Goal: Information Seeking & Learning: Learn about a topic

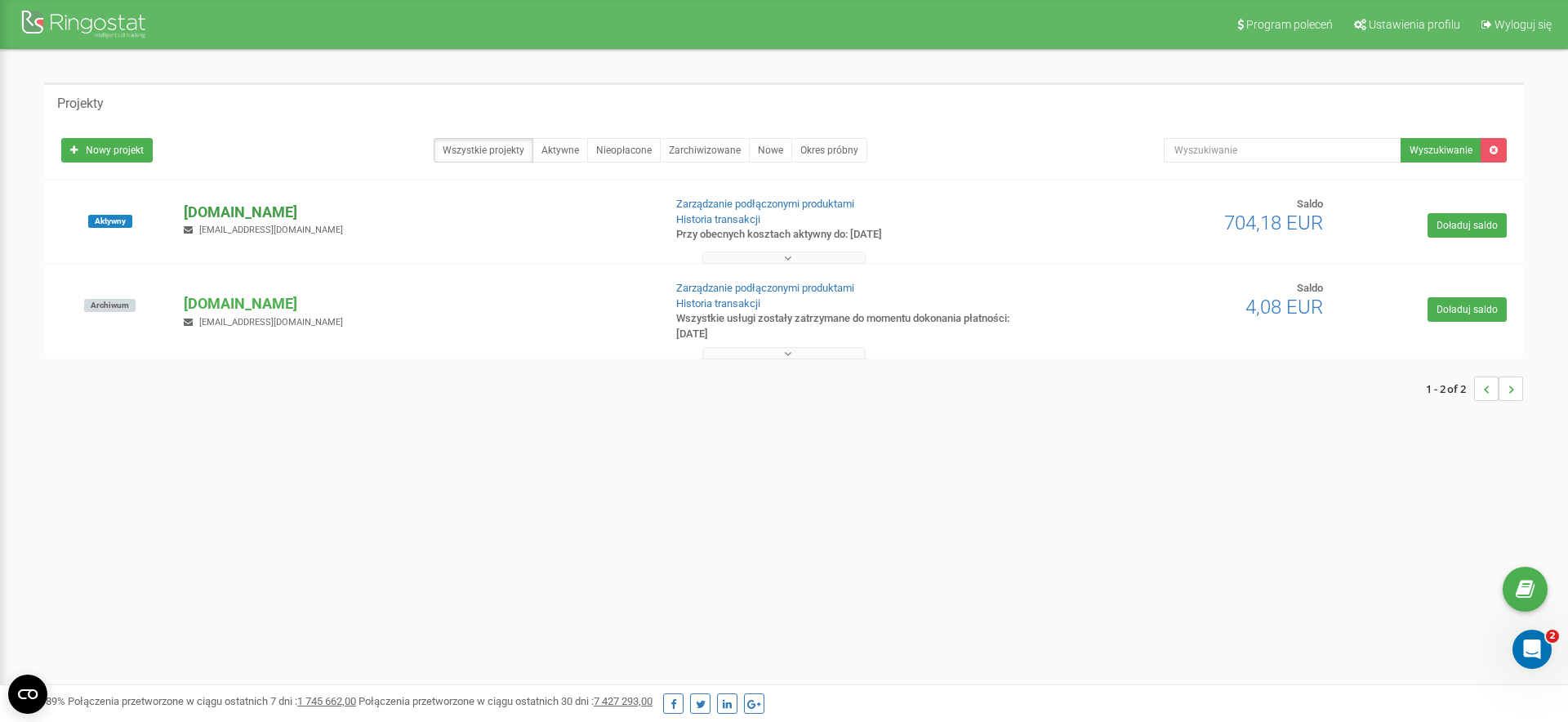
click at [225, 208] on p "[DOMAIN_NAME]" at bounding box center [416, 213] width 465 height 21
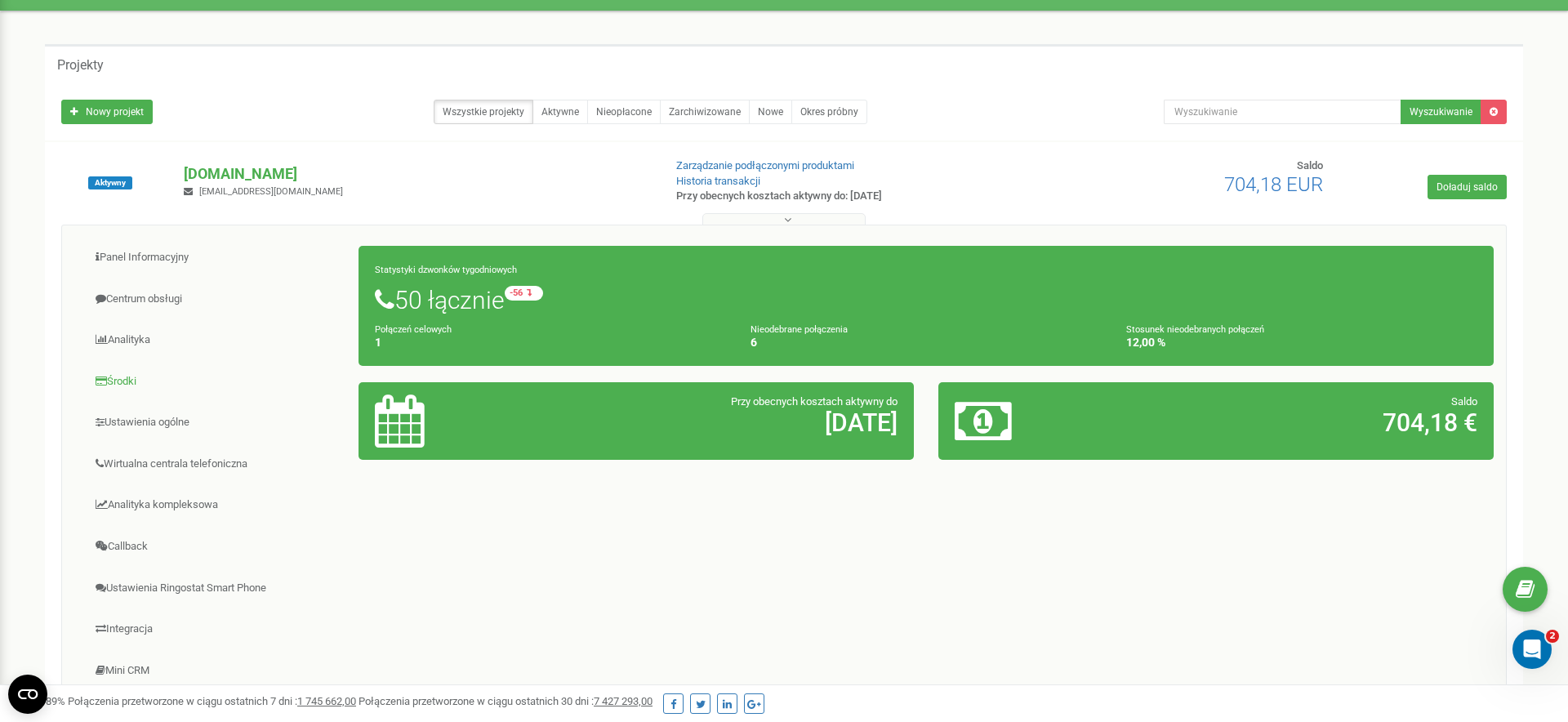
scroll to position [41, 0]
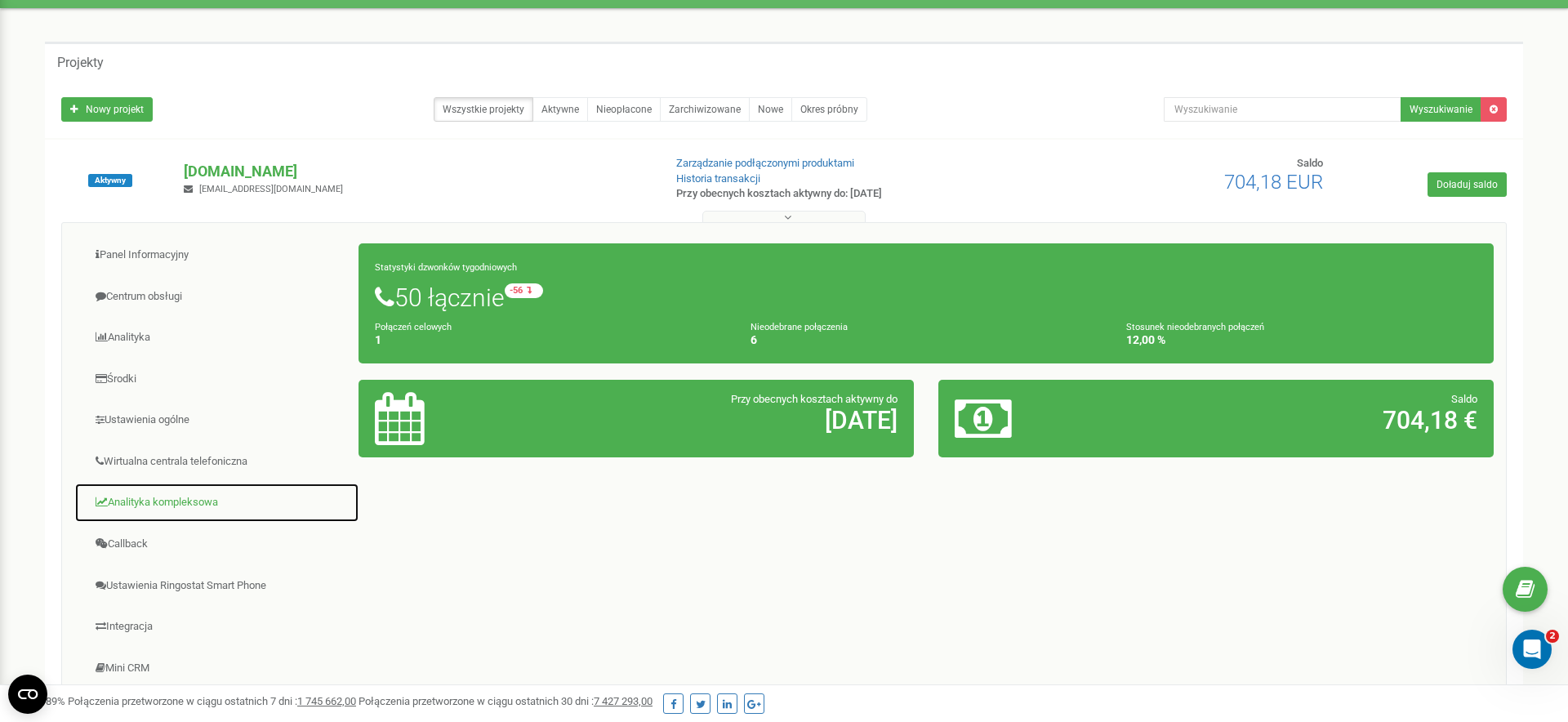
click at [158, 496] on link "Analityka kompleksowa" at bounding box center [216, 502] width 285 height 40
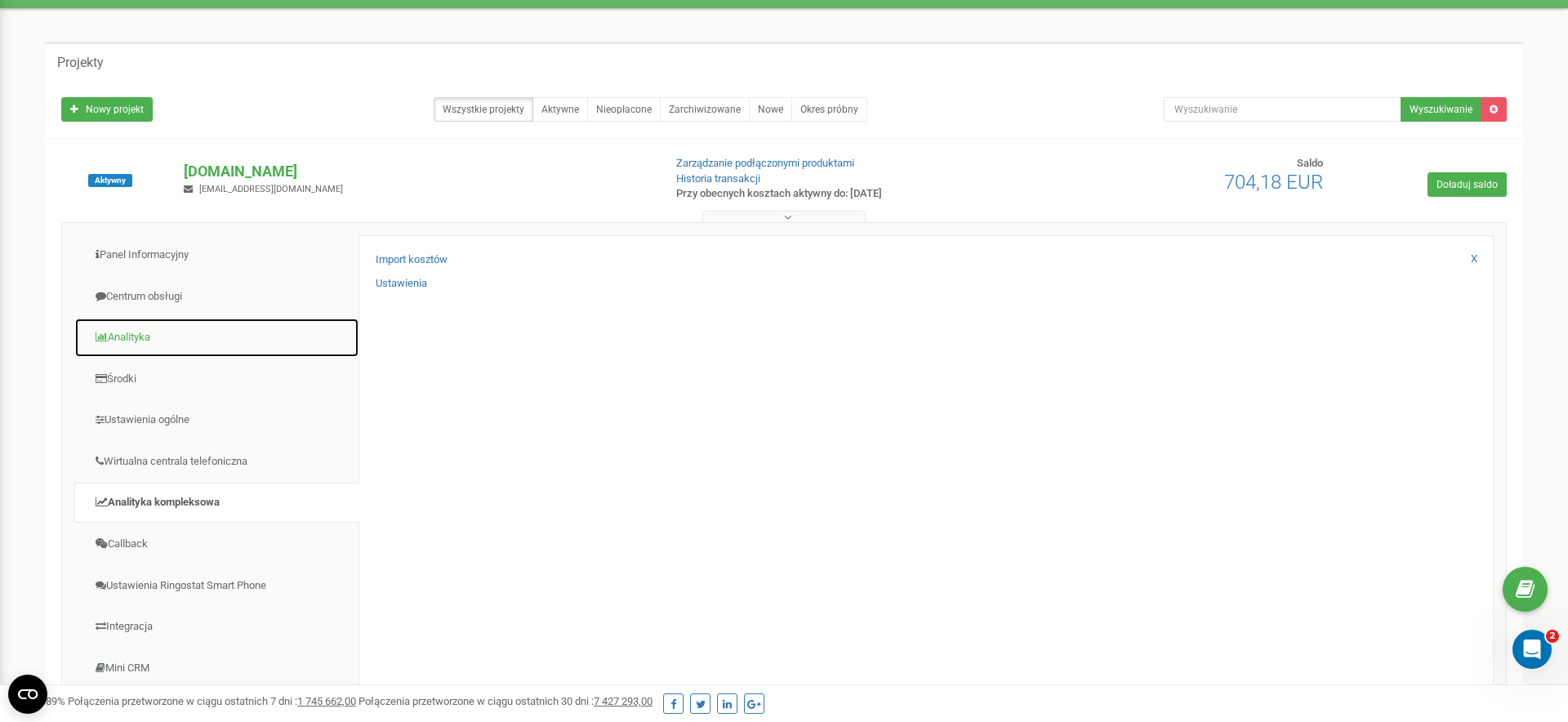
click at [136, 350] on link "Analityka" at bounding box center [216, 337] width 285 height 40
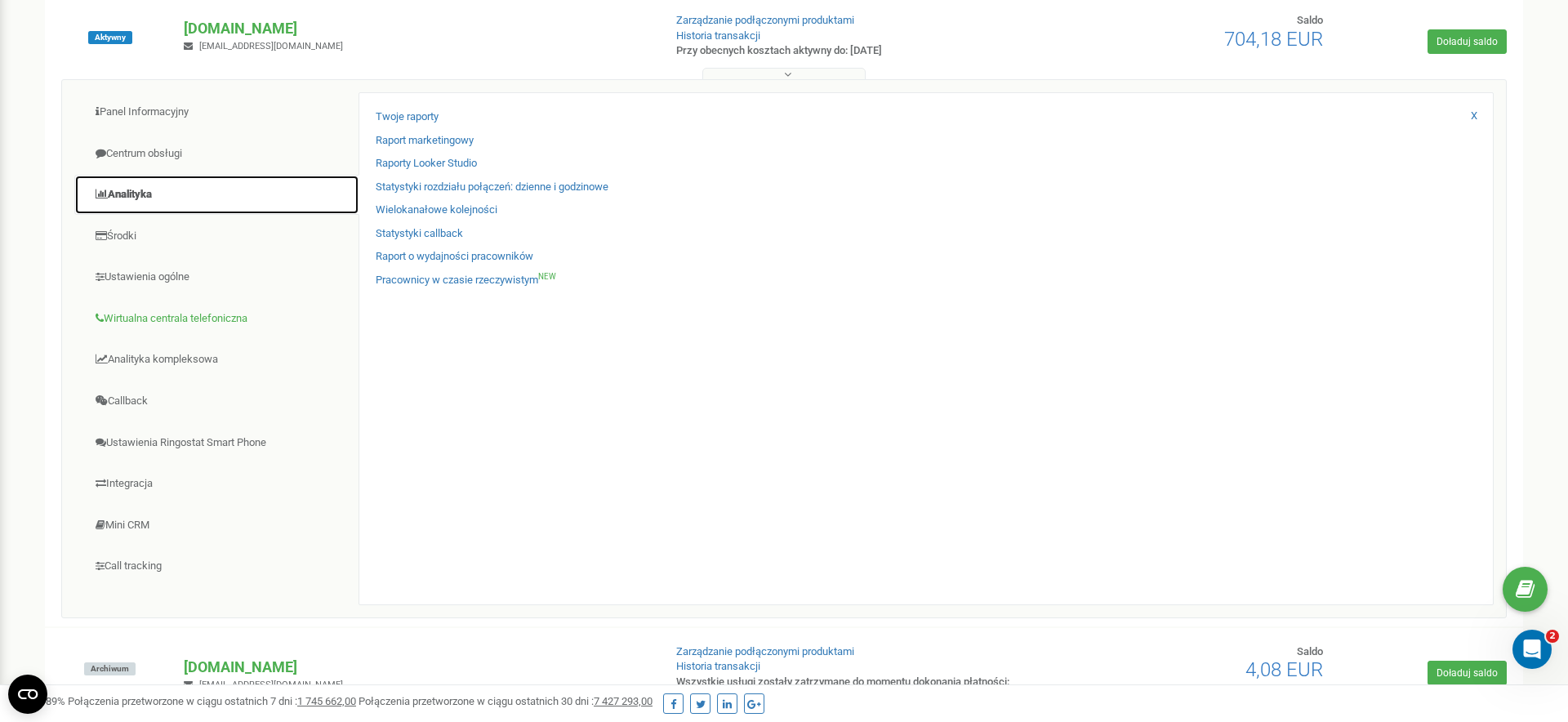
scroll to position [195, 0]
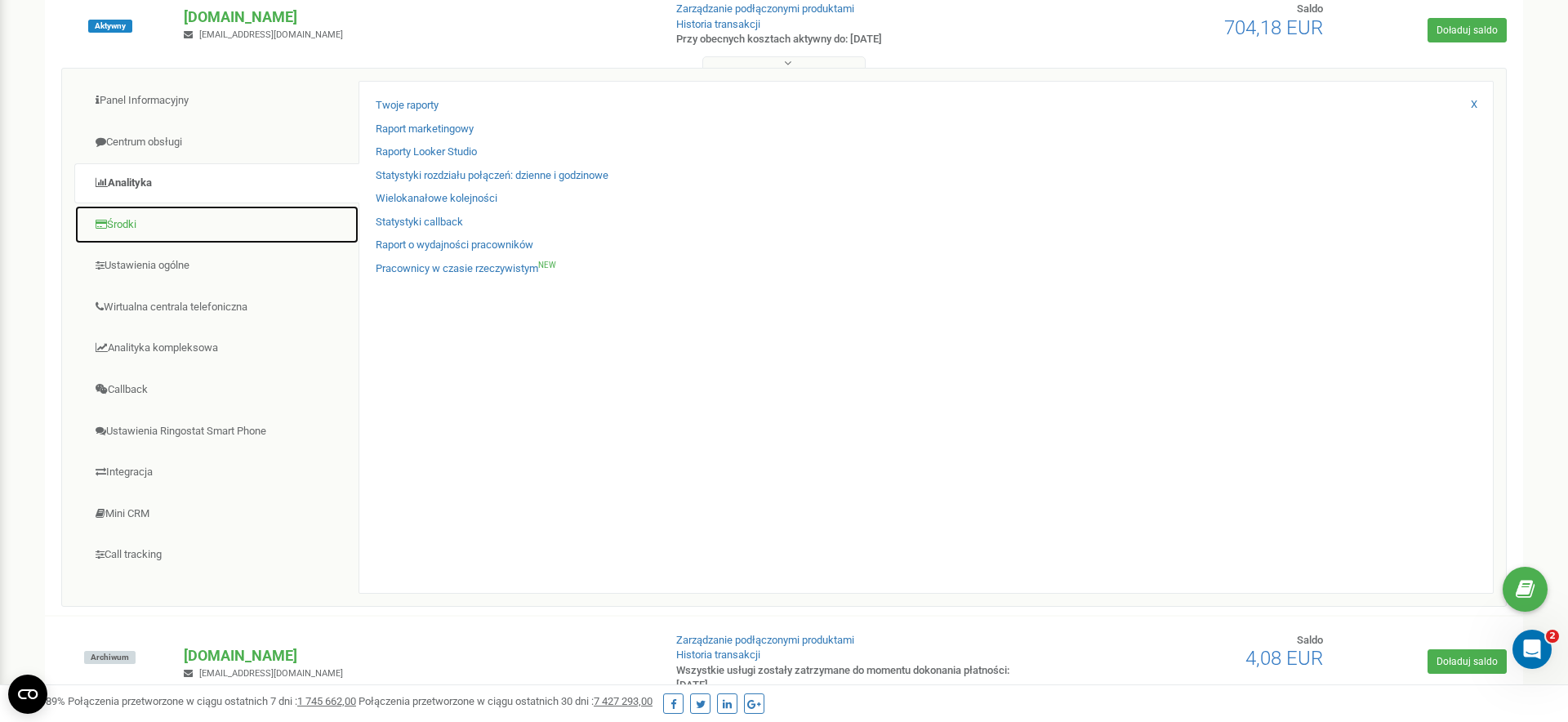
click at [137, 231] on link "Środki" at bounding box center [216, 224] width 285 height 40
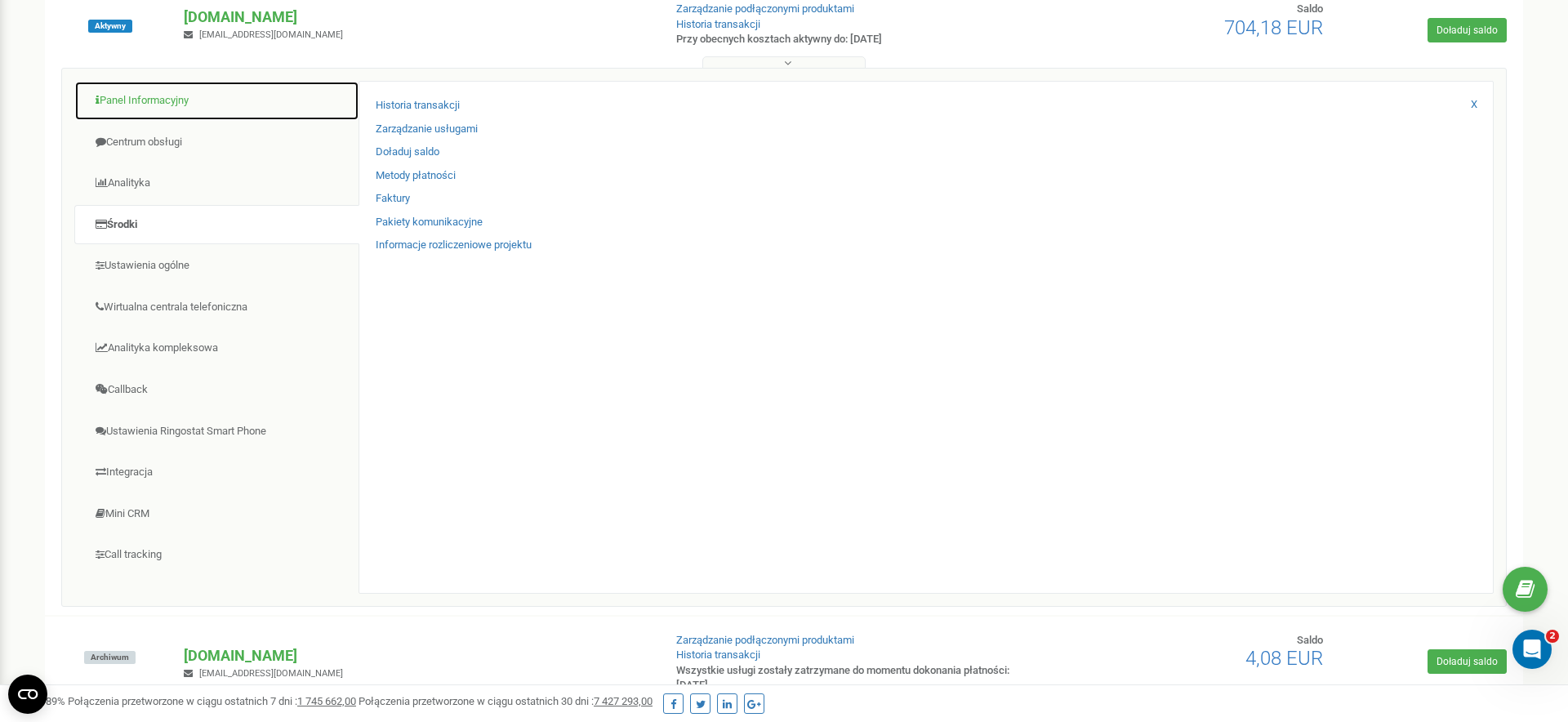
click at [180, 95] on link "Panel Informacyjny" at bounding box center [216, 101] width 285 height 40
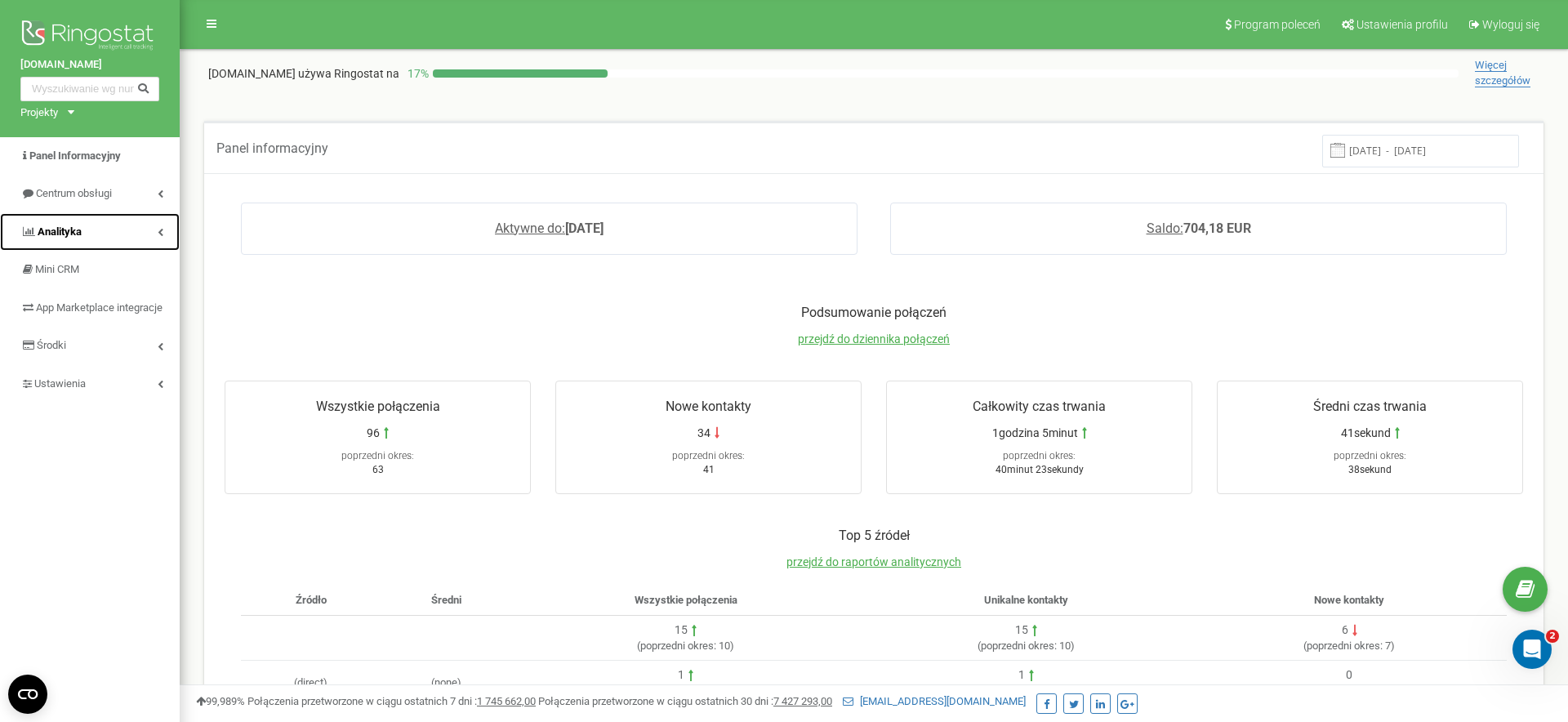
click at [75, 222] on link "Analityka" at bounding box center [90, 232] width 180 height 38
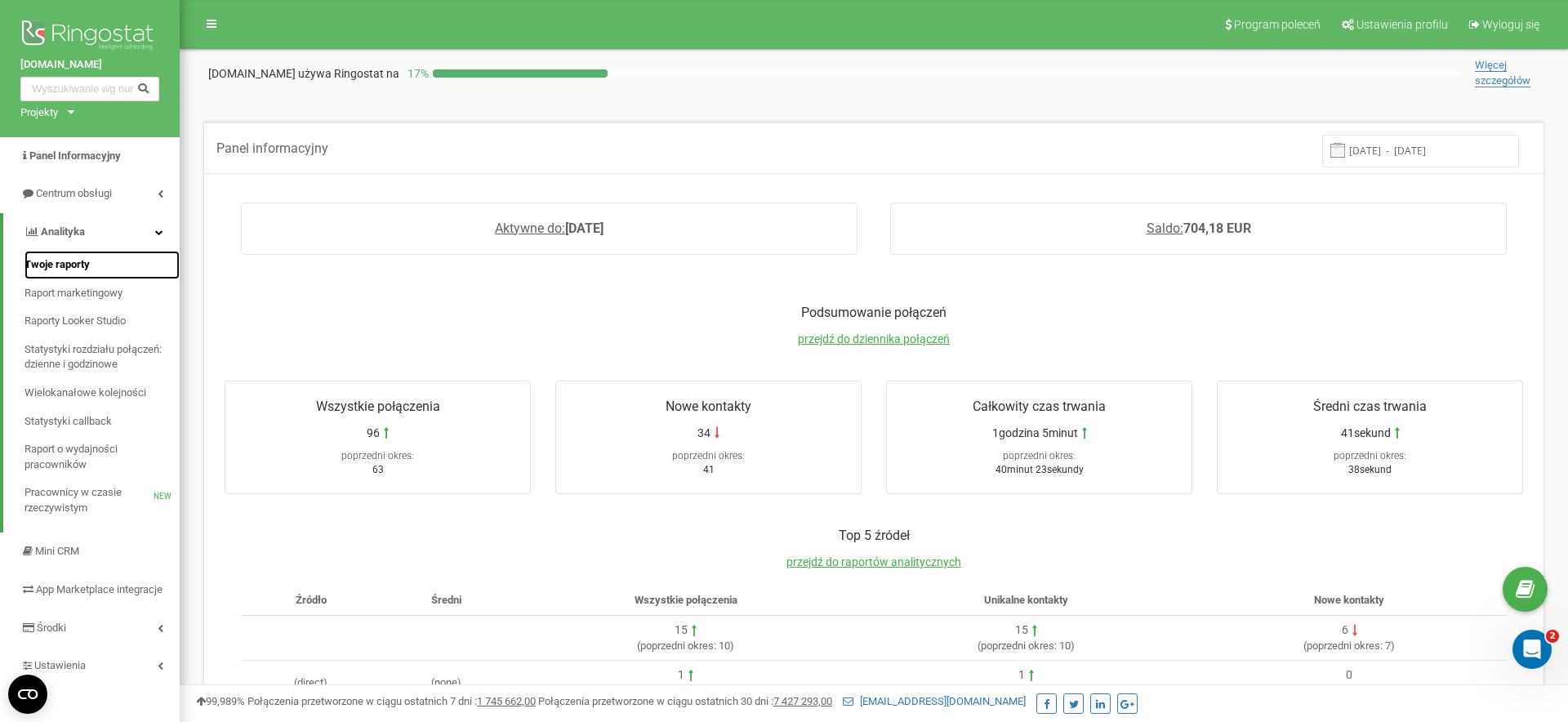
click at [72, 268] on span "Twoje raporty" at bounding box center [57, 266] width 65 height 16
click at [868, 334] on span "przejdź do dziennika połączeń" at bounding box center [874, 339] width 152 height 13
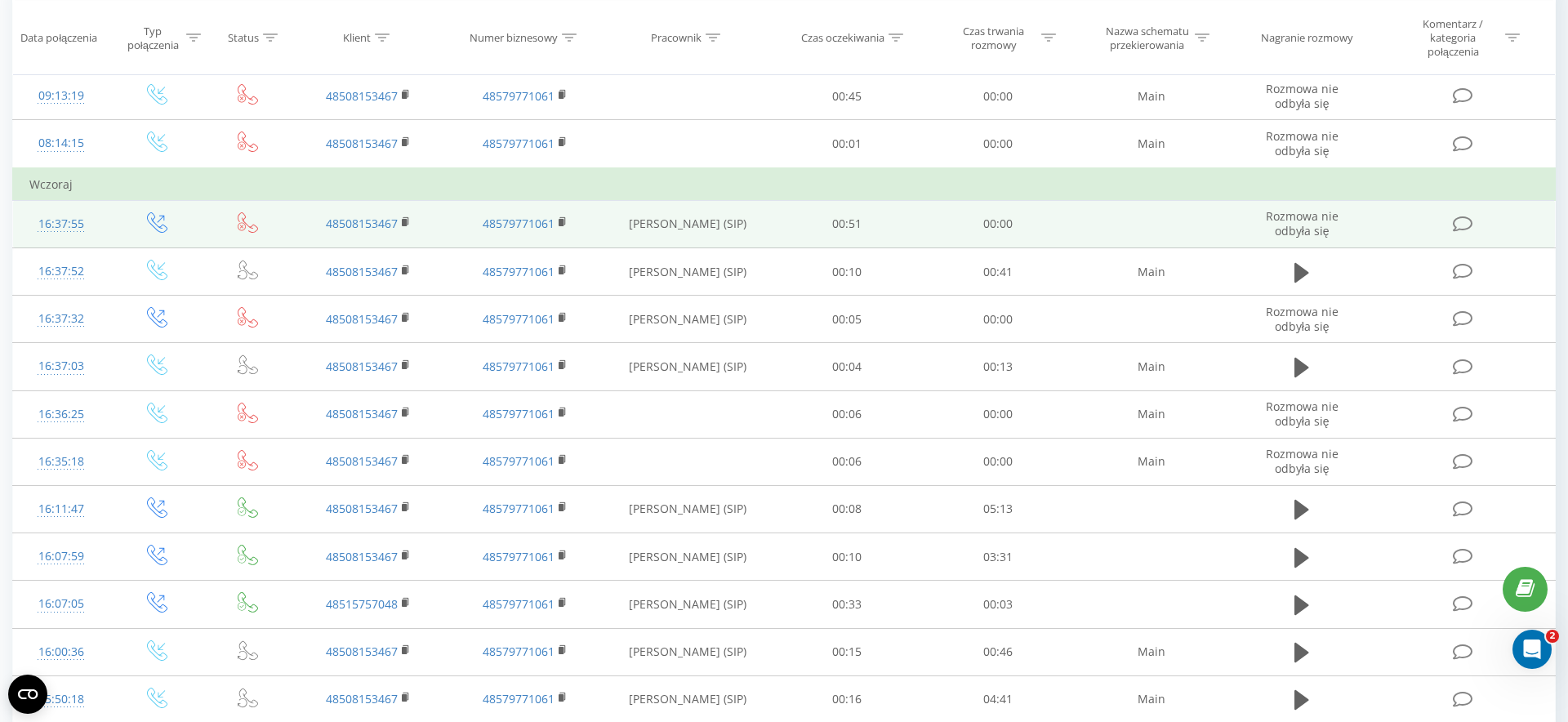
scroll to position [187, 0]
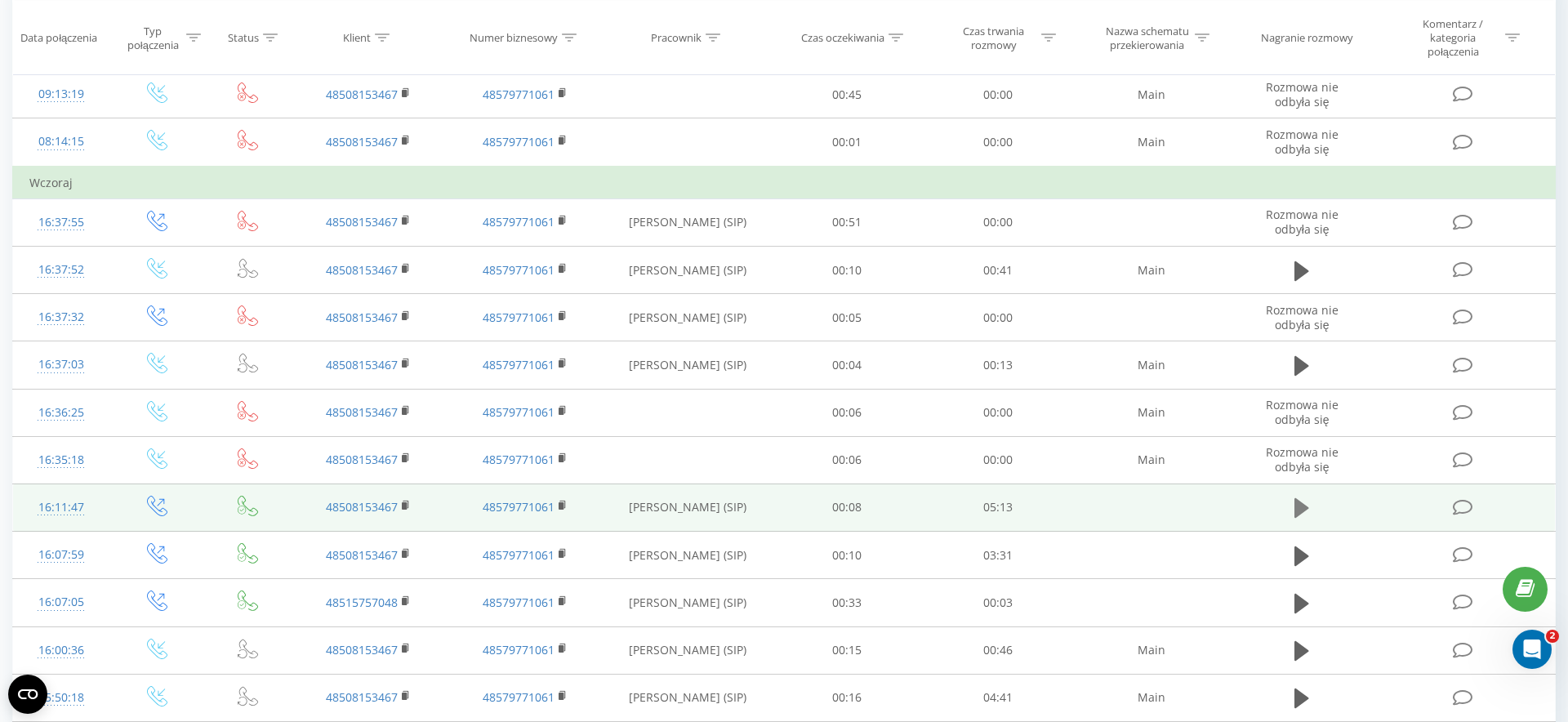
click at [1299, 511] on icon at bounding box center [1302, 508] width 15 height 19
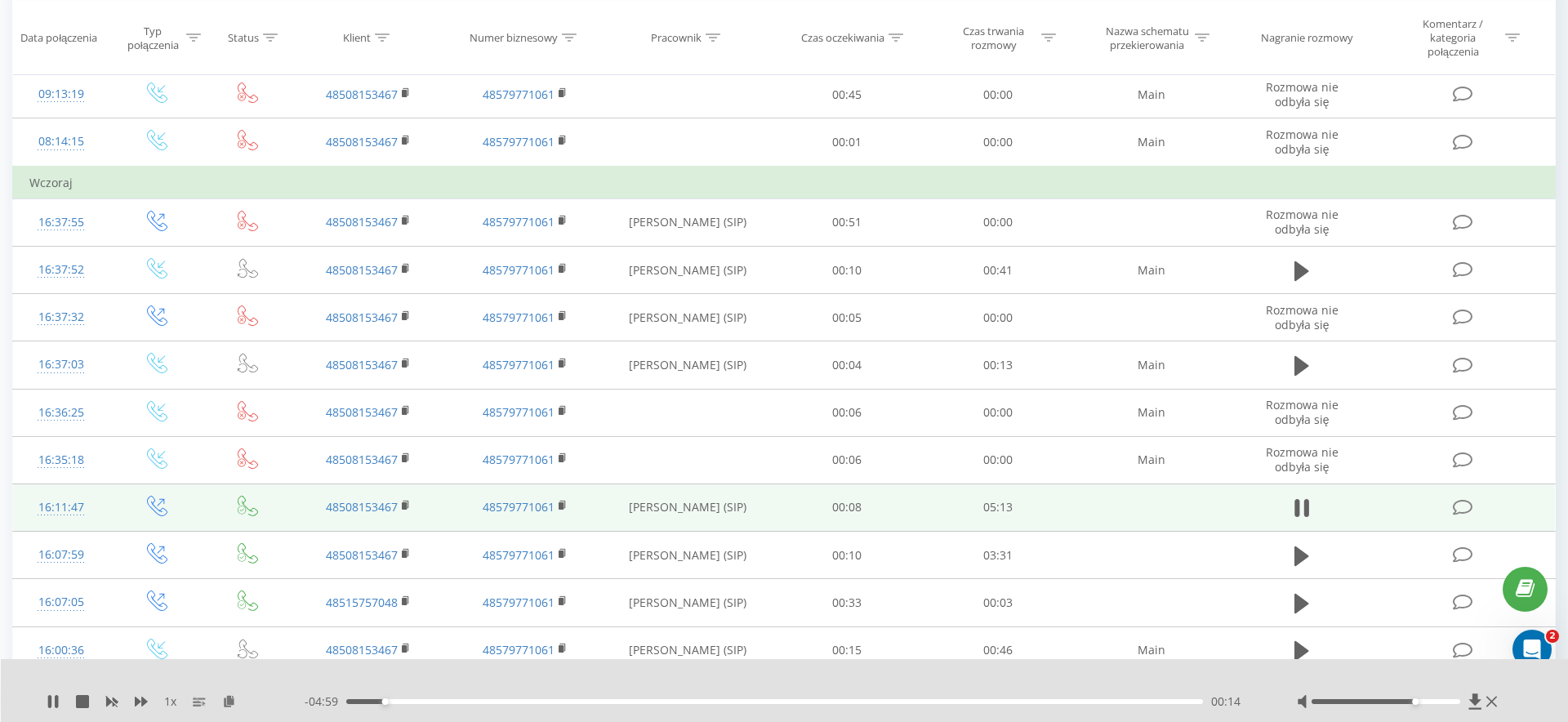
drag, startPoint x: 1382, startPoint y: 703, endPoint x: 1414, endPoint y: 703, distance: 32.0
click at [1414, 703] on div at bounding box center [1385, 702] width 148 height 5
drag, startPoint x: 444, startPoint y: 703, endPoint x: 542, endPoint y: 703, distance: 98.0
click at [522, 703] on div "01:03" at bounding box center [519, 701] width 6 height 6
click at [59, 704] on icon at bounding box center [53, 702] width 13 height 13
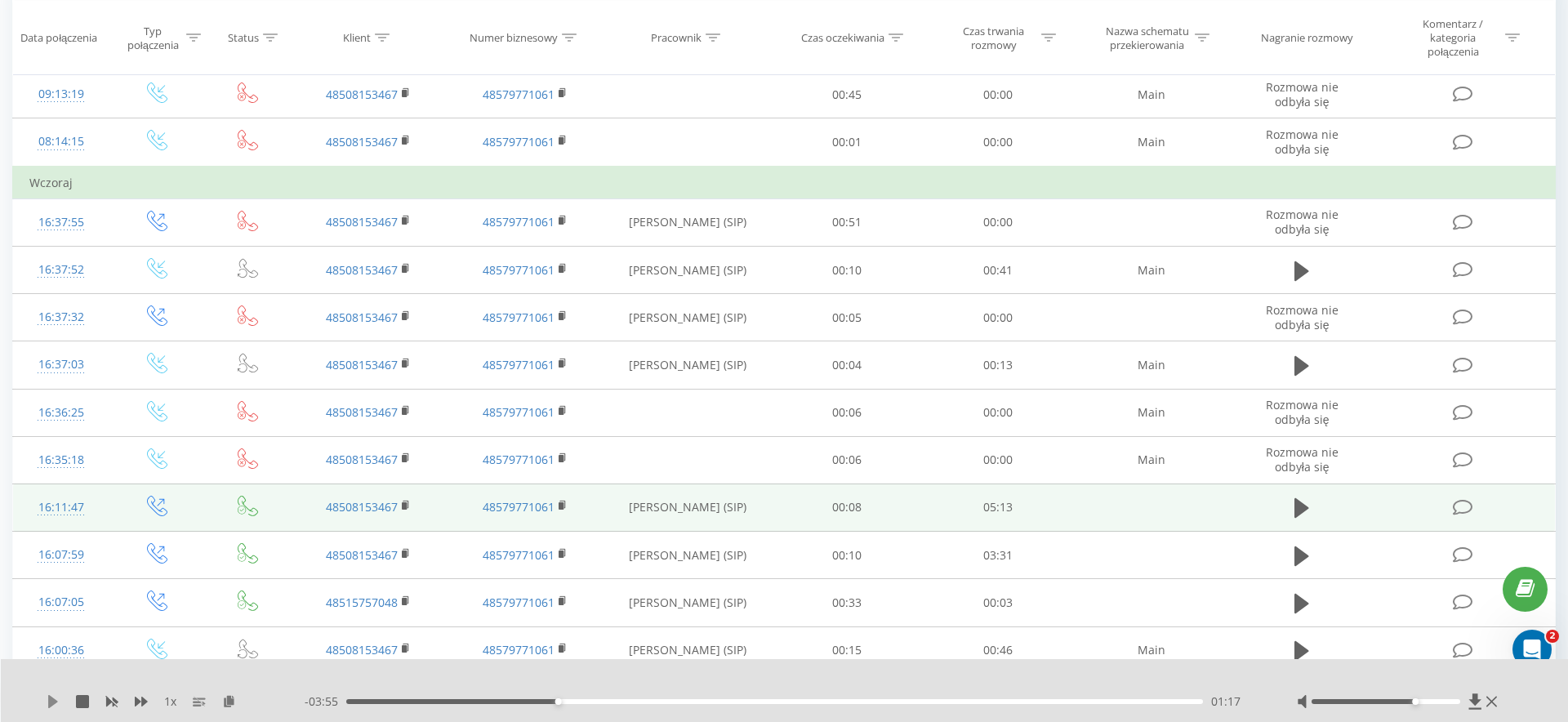
click at [51, 702] on icon at bounding box center [53, 702] width 10 height 13
click at [44, 703] on div "1 x - 03:50 01:22 01:22" at bounding box center [784, 690] width 1568 height 63
click at [49, 703] on icon at bounding box center [50, 702] width 4 height 13
click at [70, 510] on div "16:11:47" at bounding box center [61, 508] width 64 height 32
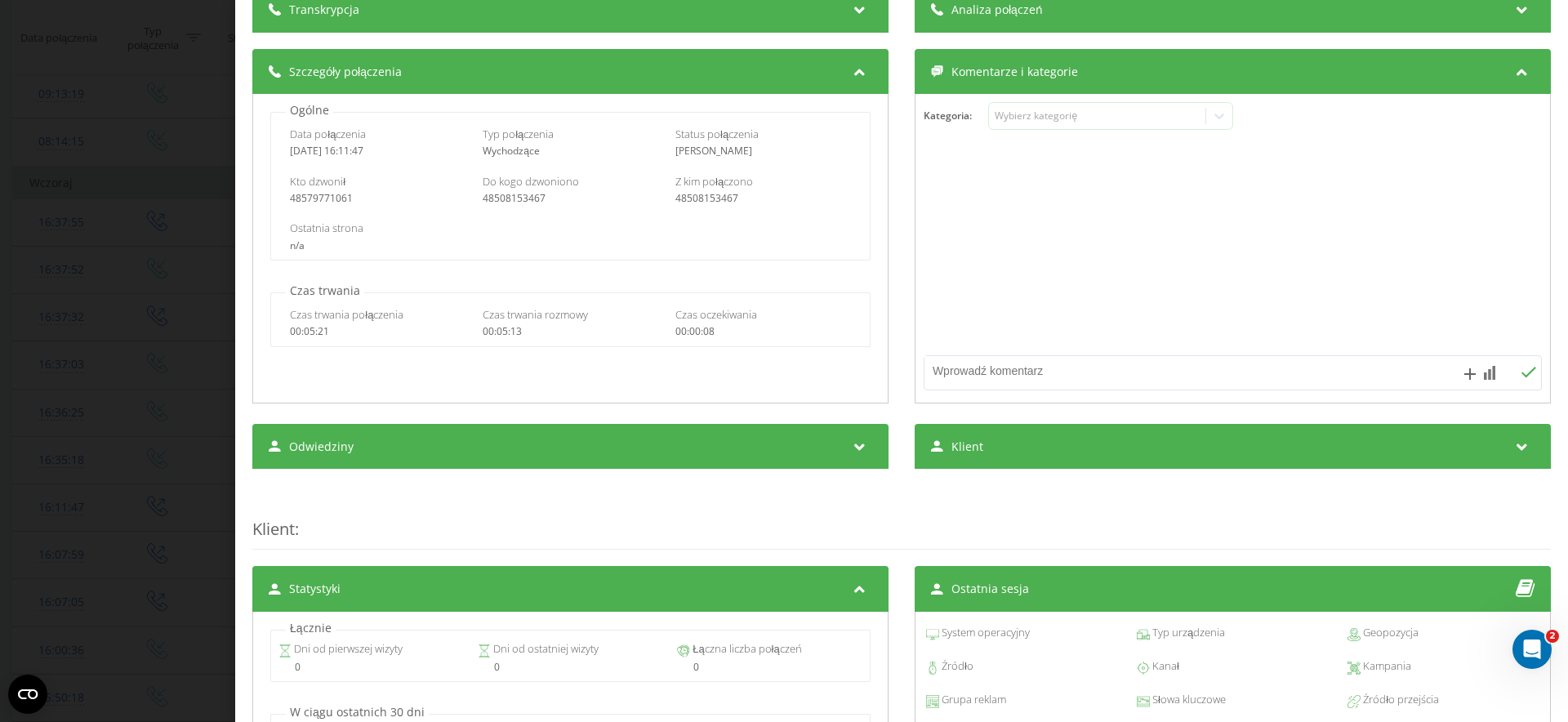
scroll to position [146, 0]
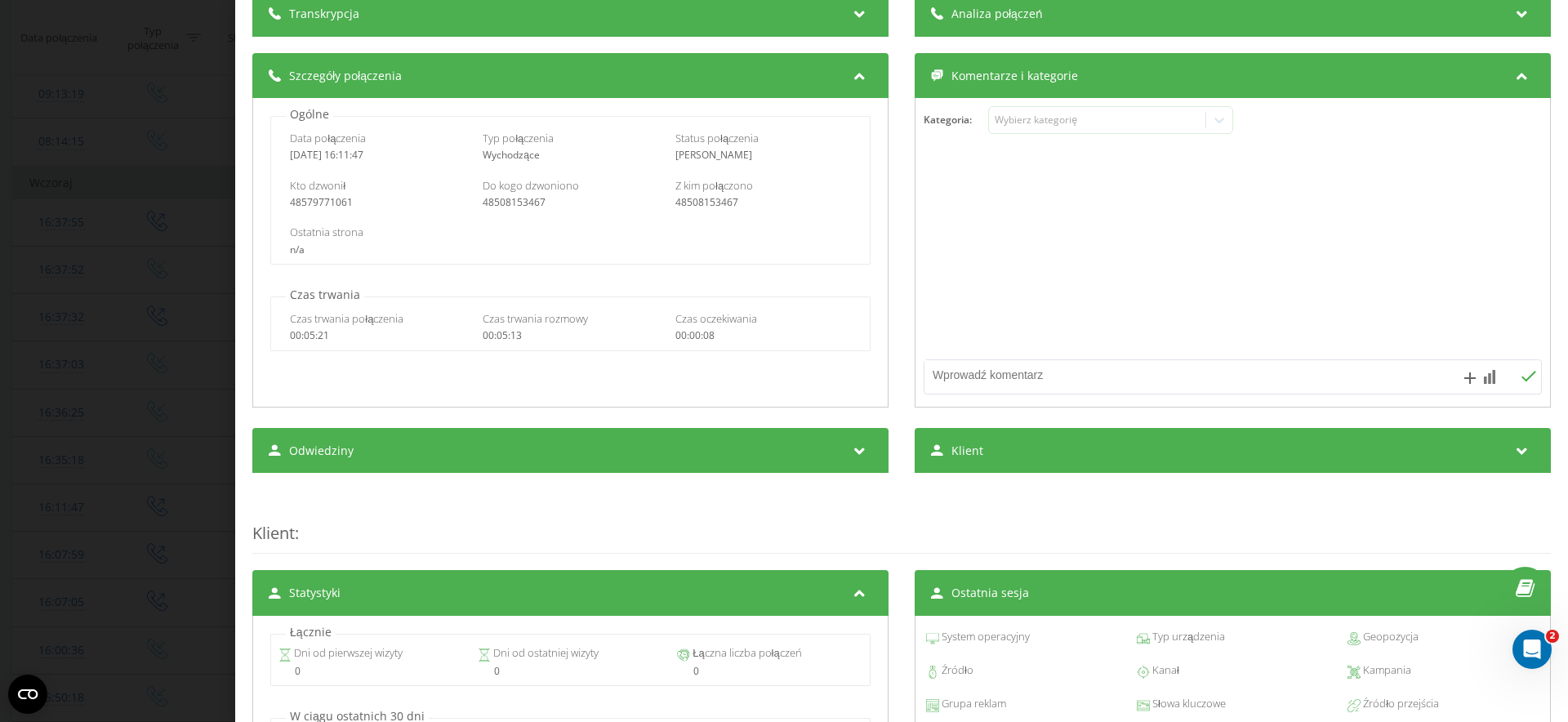
click at [1332, 462] on div "Klient" at bounding box center [1232, 451] width 636 height 46
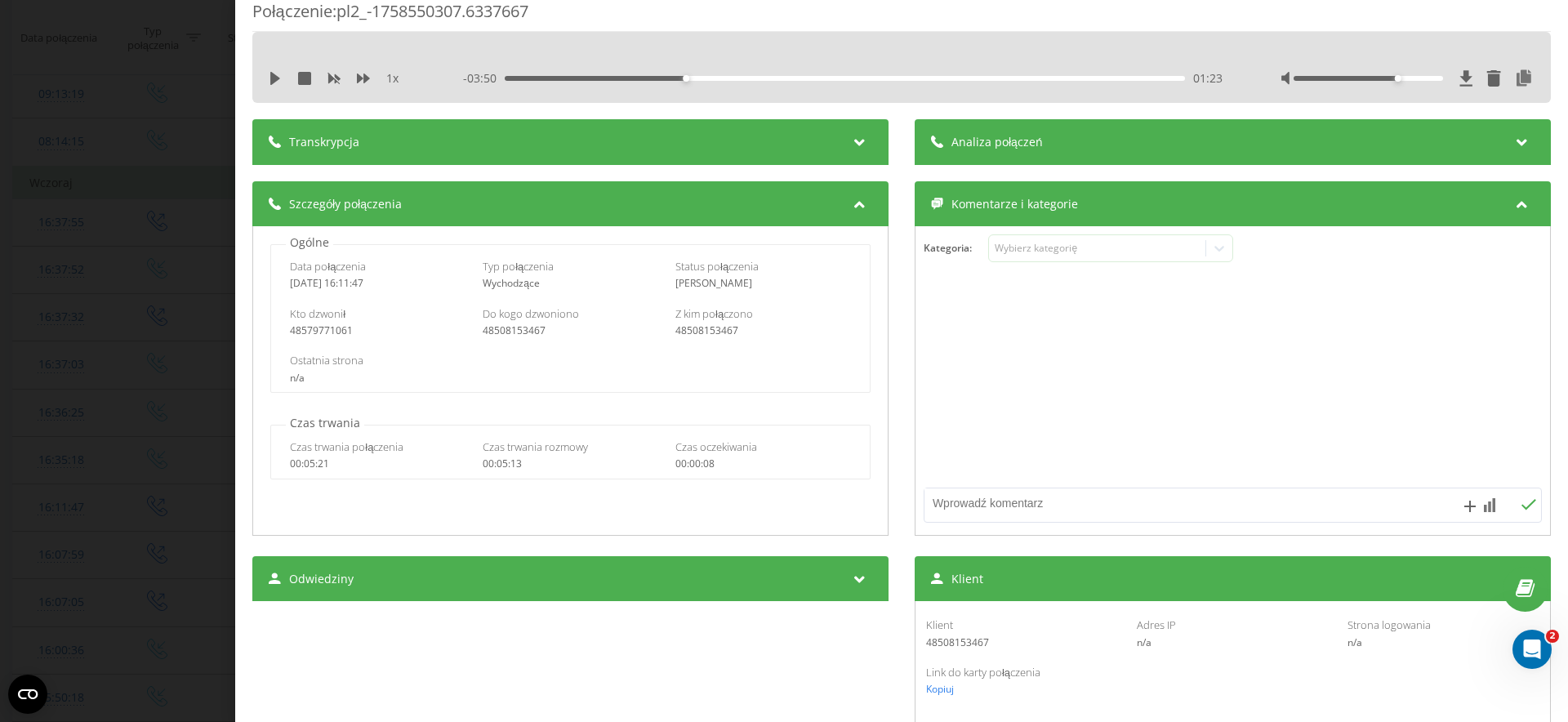
scroll to position [0, 0]
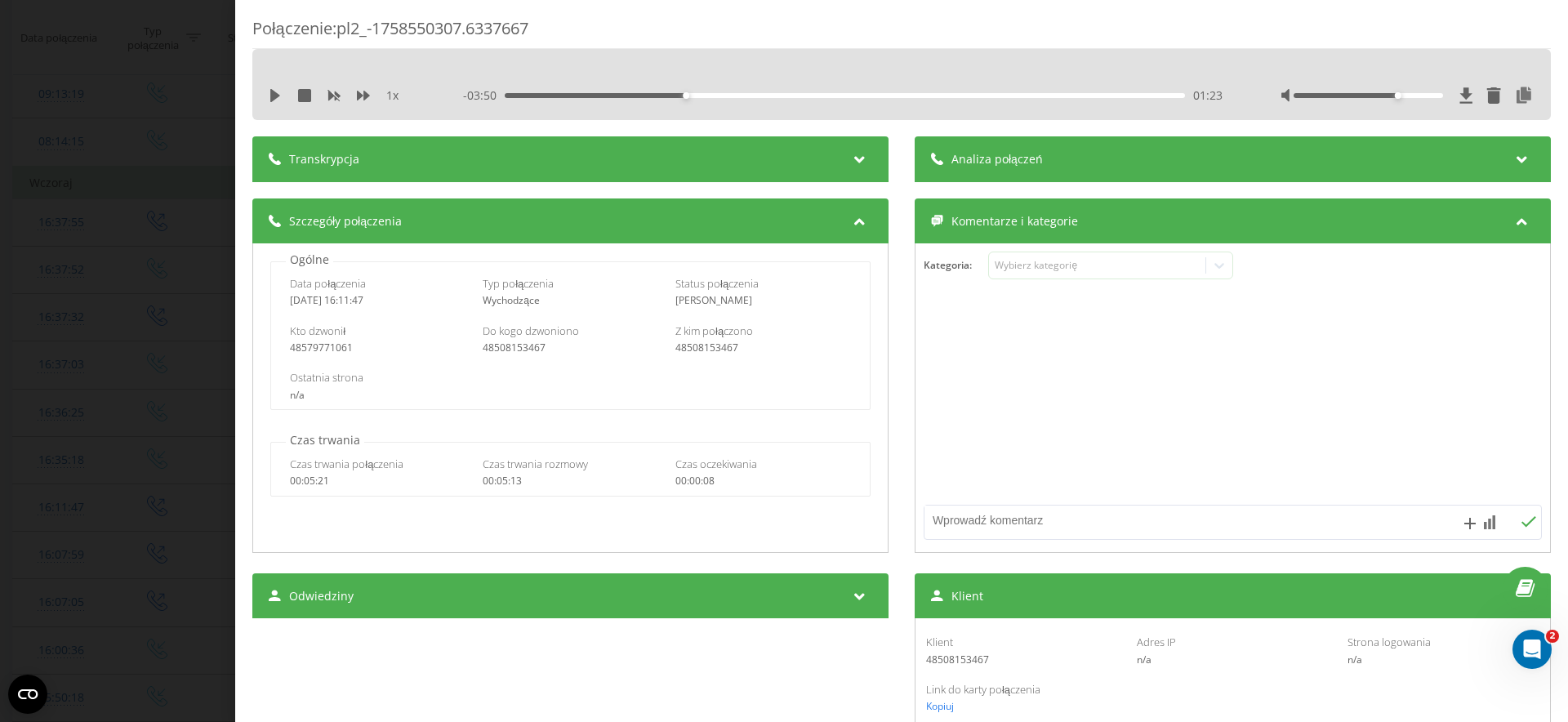
click at [809, 159] on div "Transkrypcja" at bounding box center [570, 160] width 636 height 46
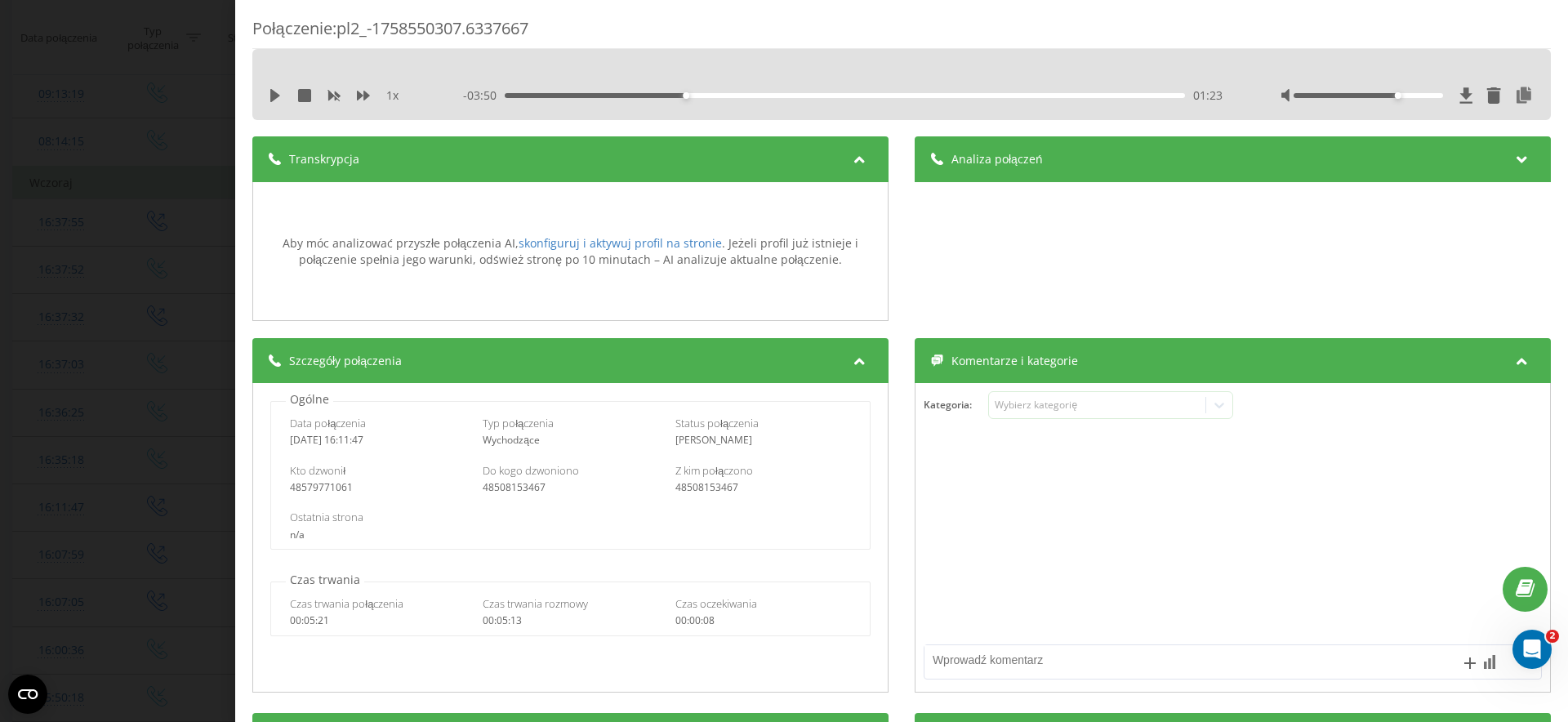
click at [991, 169] on div "Analiza połączeń" at bounding box center [1232, 160] width 636 height 46
